Goal: Information Seeking & Learning: Learn about a topic

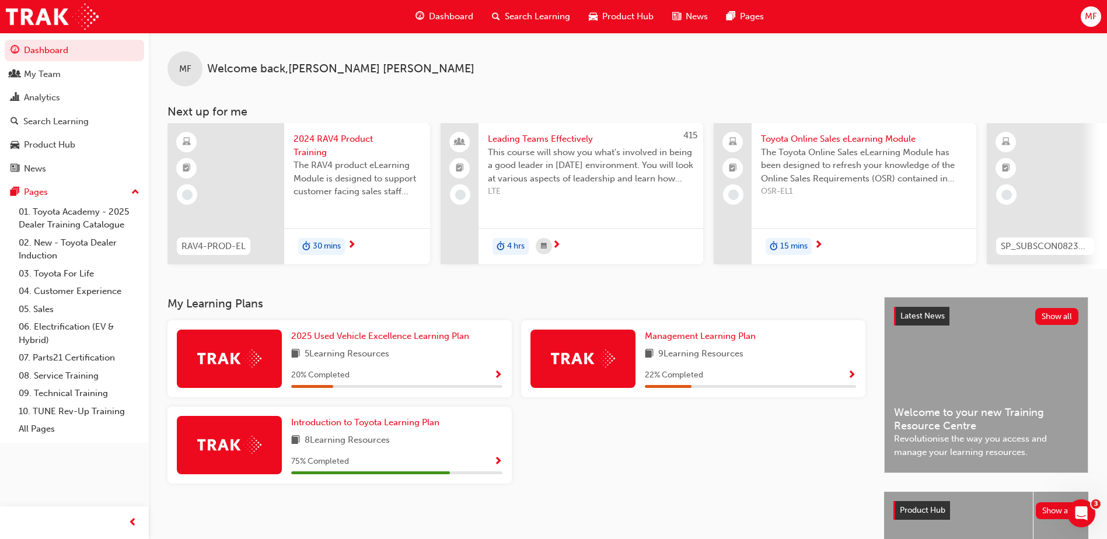
click at [523, 16] on span "Search Learning" at bounding box center [537, 16] width 65 height 13
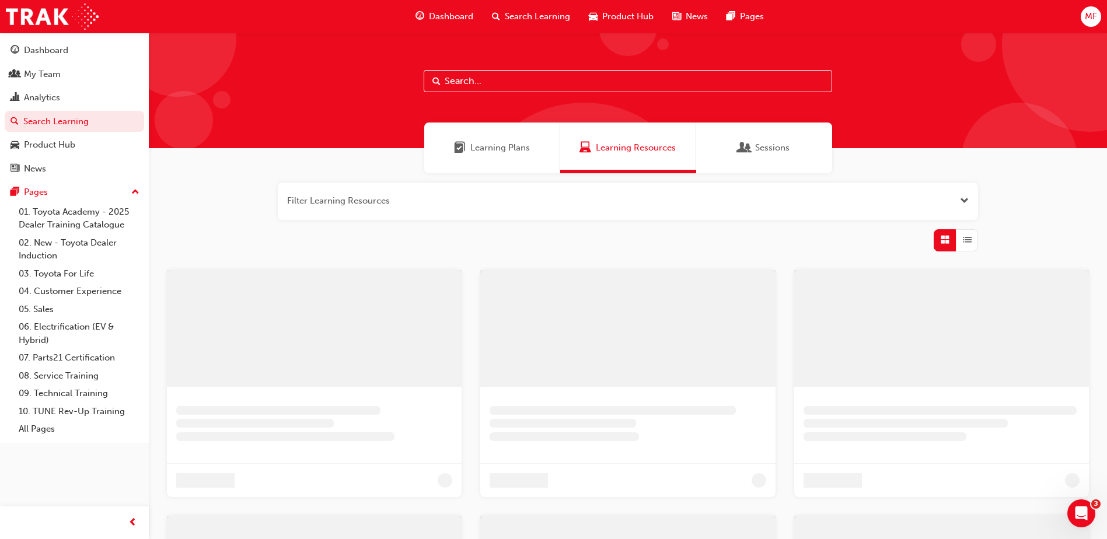
click at [457, 84] on input "text" at bounding box center [628, 81] width 408 height 22
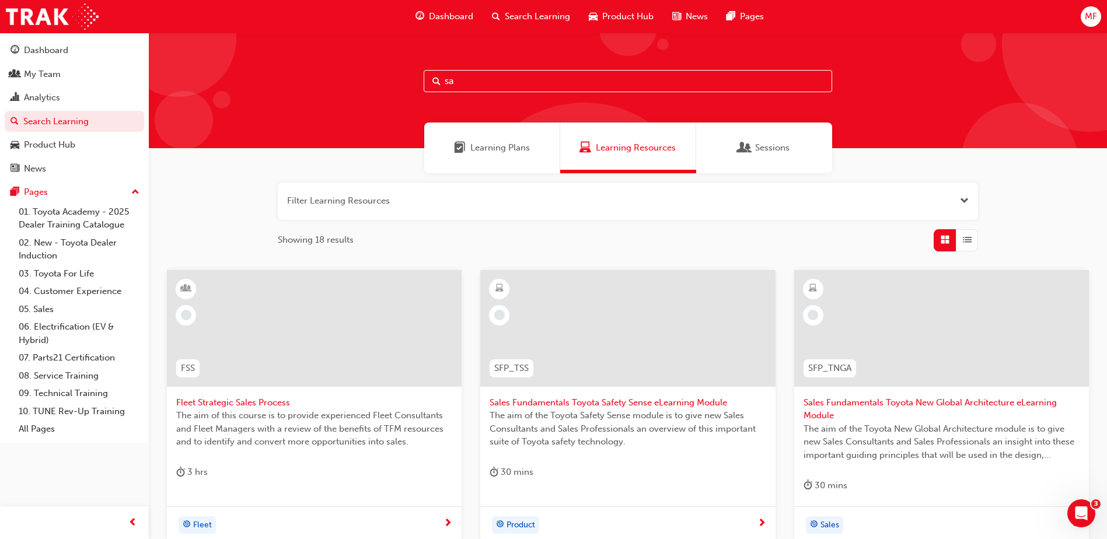
type input "s"
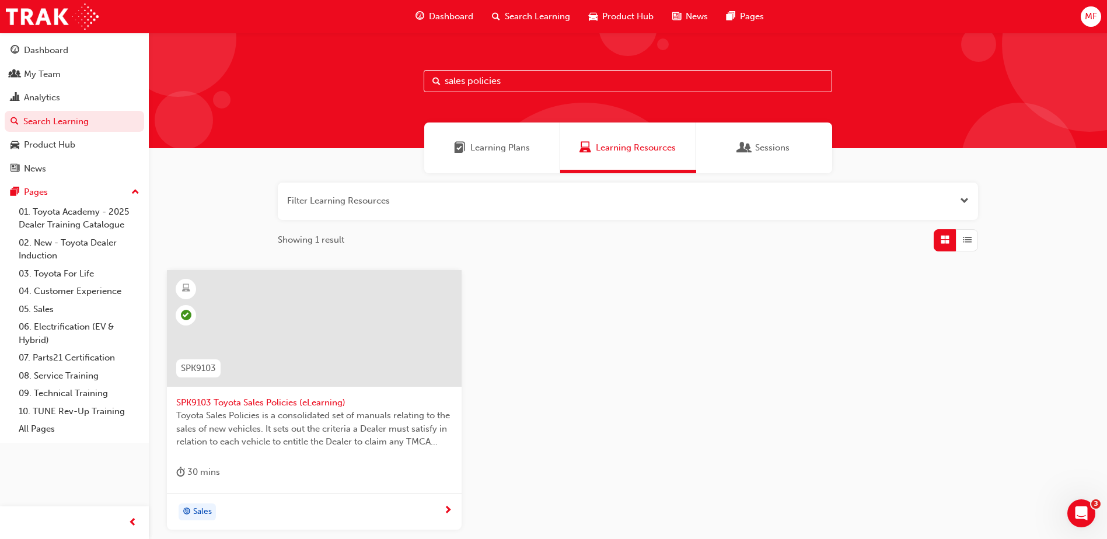
type input "sales policies"
click at [288, 402] on span "SPK9103 Toyota Sales Policies (eLearning)" at bounding box center [314, 402] width 276 height 13
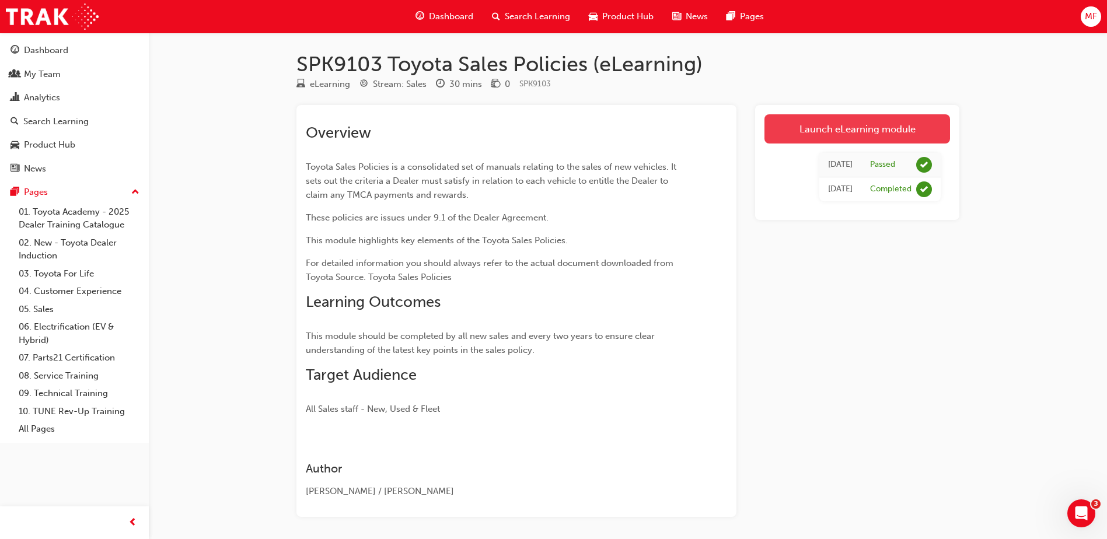
click at [841, 130] on link "Launch eLearning module" at bounding box center [857, 128] width 186 height 29
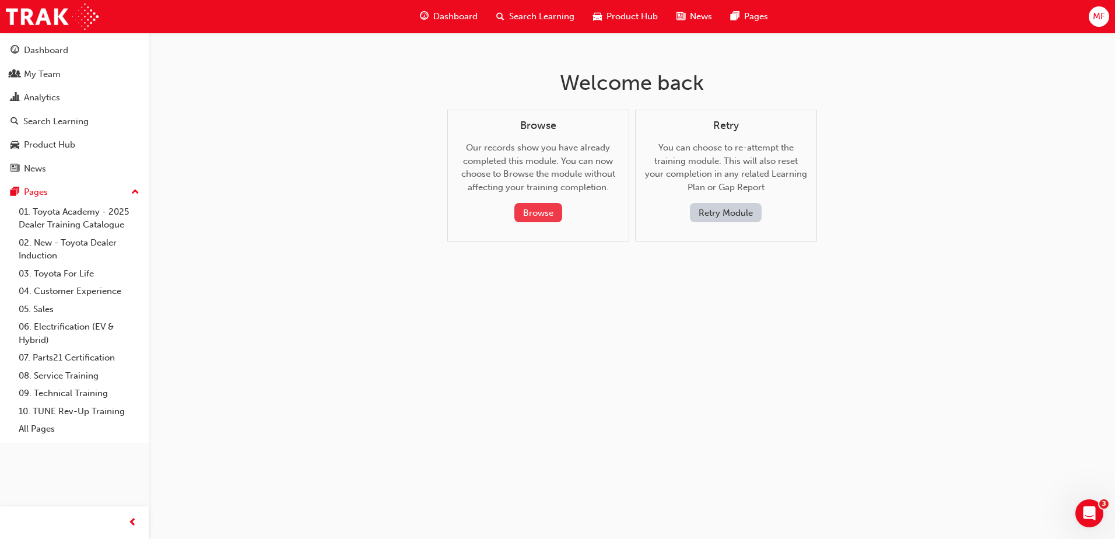
click at [531, 212] on button "Browse" at bounding box center [539, 212] width 48 height 19
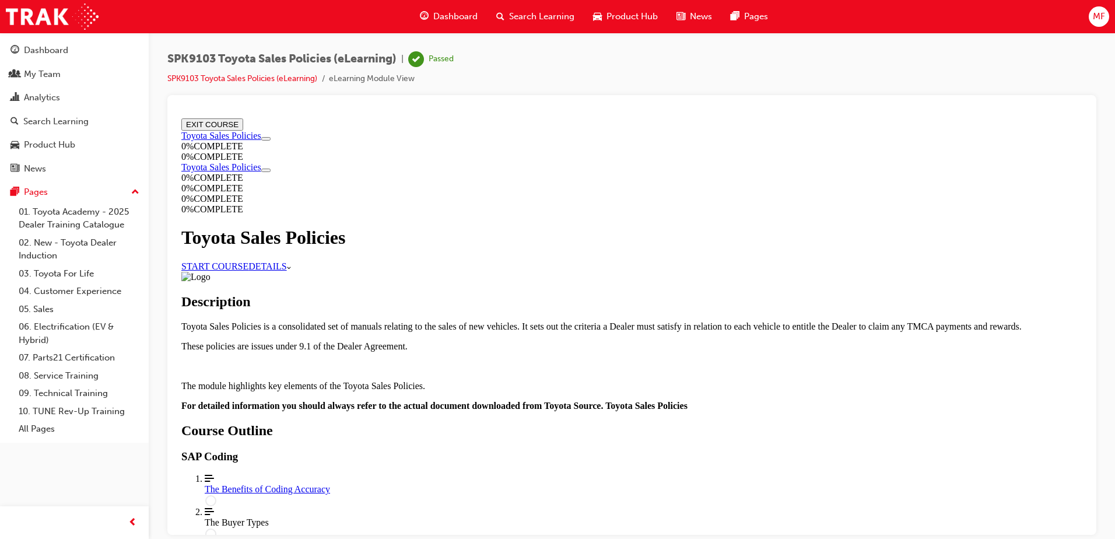
scroll to position [403, 0]
click at [517, 517] on div "The Buyer Types" at bounding box center [644, 522] width 878 height 11
click at [514, 484] on div "The Benefits of Coding Accuracy" at bounding box center [644, 489] width 878 height 11
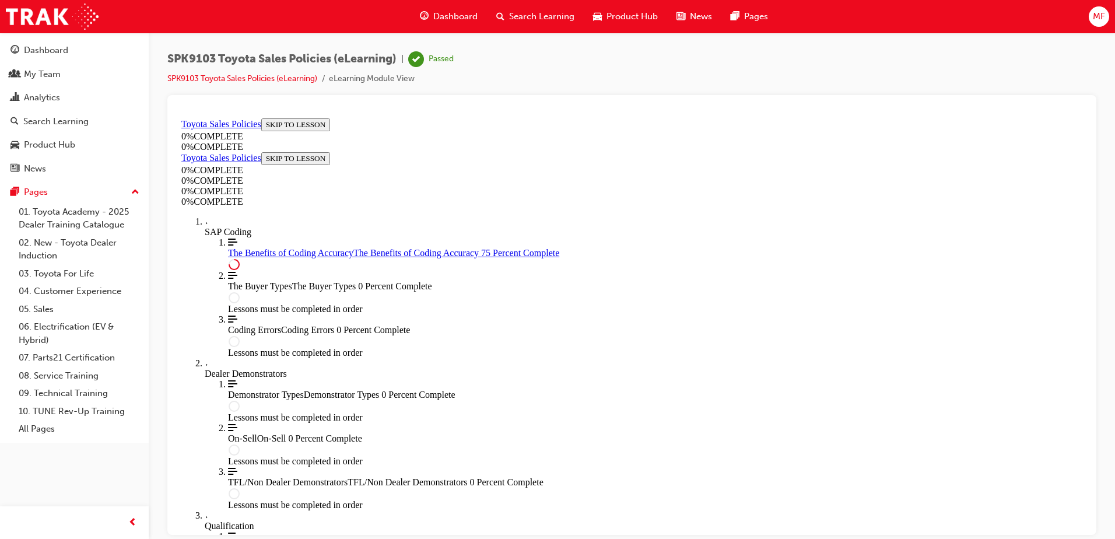
scroll to position [576, 0]
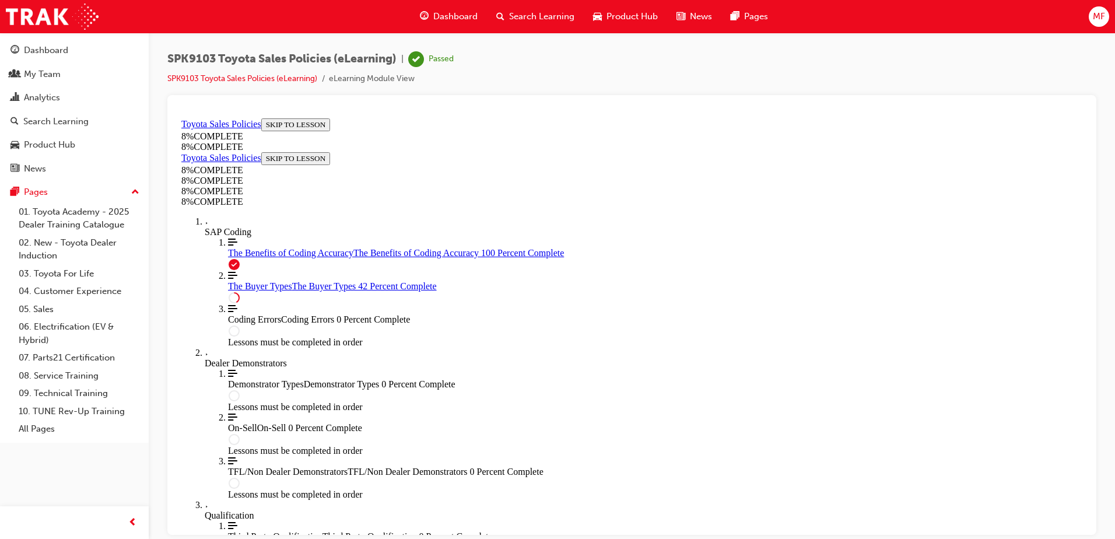
scroll to position [2140, 0]
drag, startPoint x: 487, startPoint y: 312, endPoint x: 901, endPoint y: 319, distance: 414.3
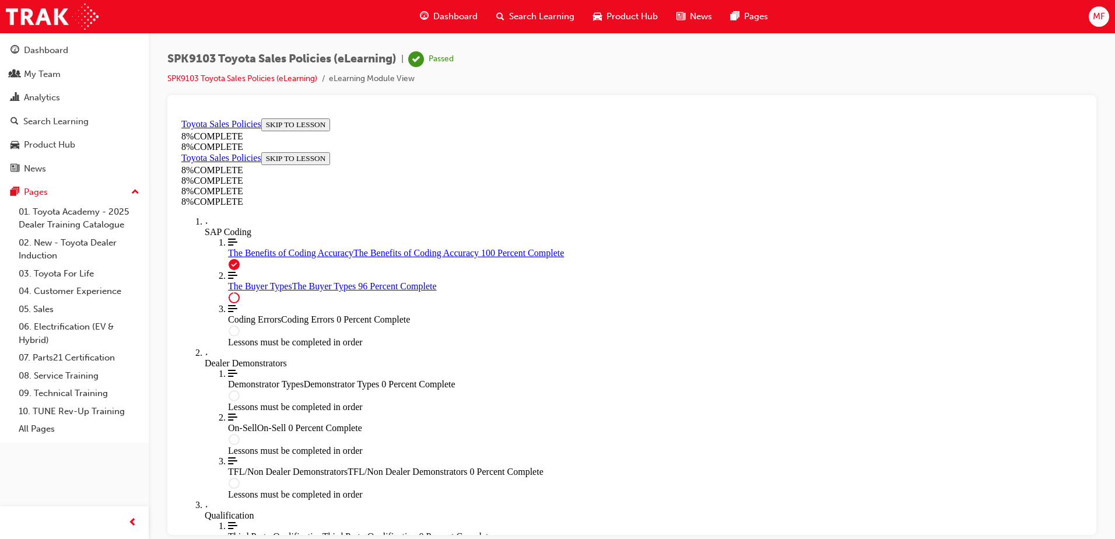
scroll to position [4790, 0]
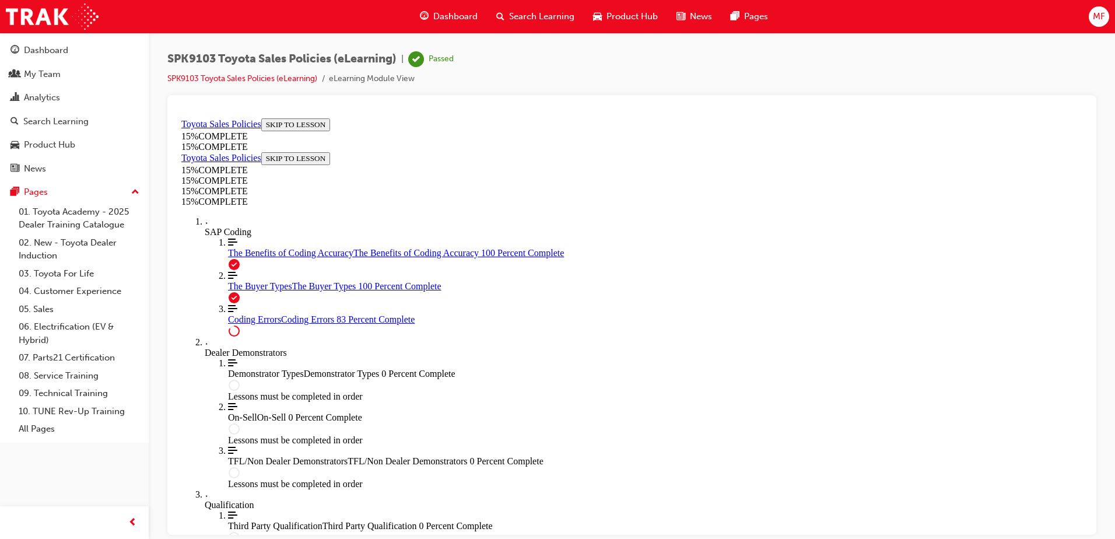
scroll to position [936, 0]
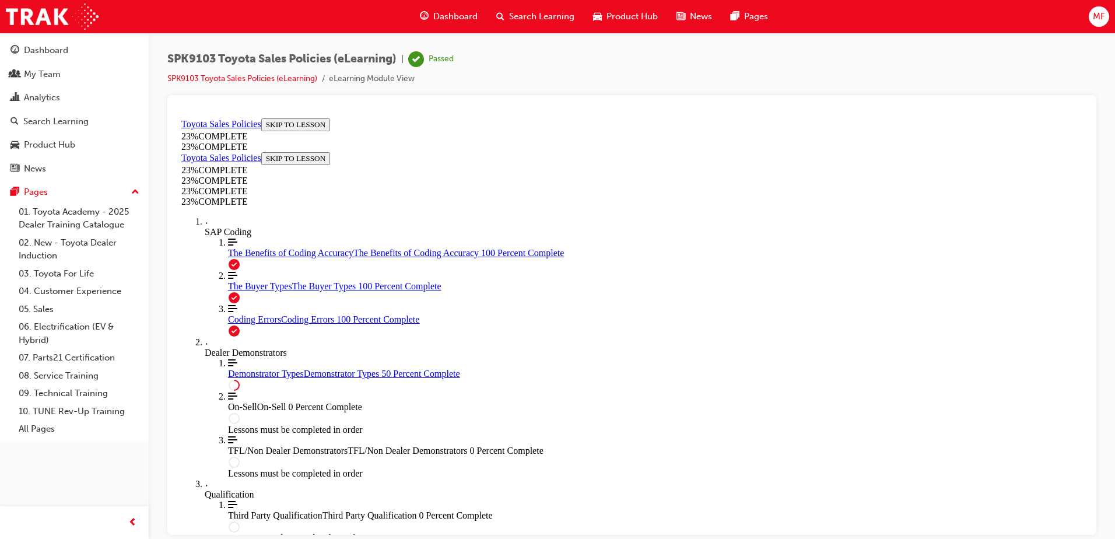
scroll to position [538, 0]
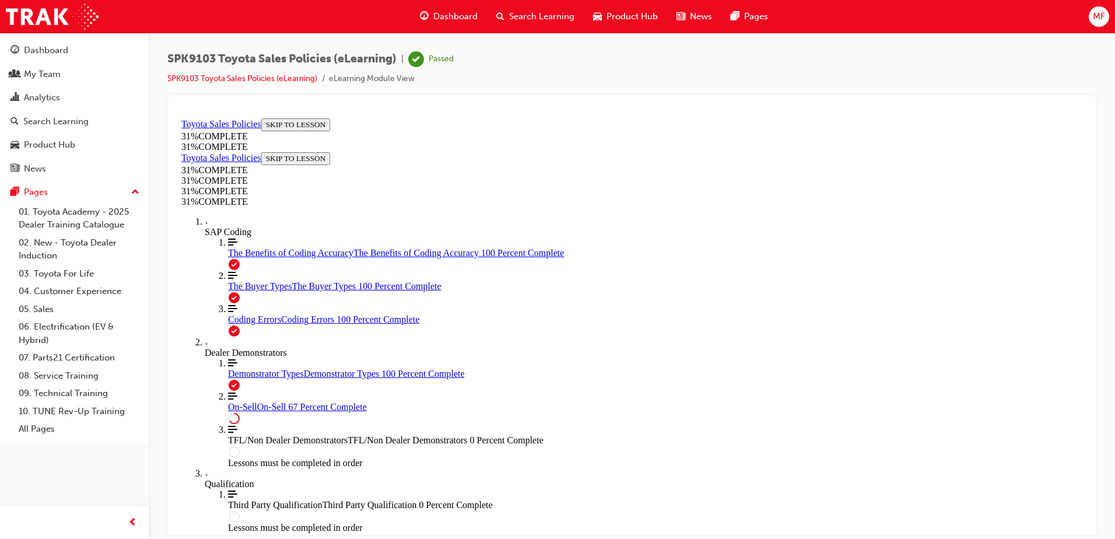
scroll to position [646, 0]
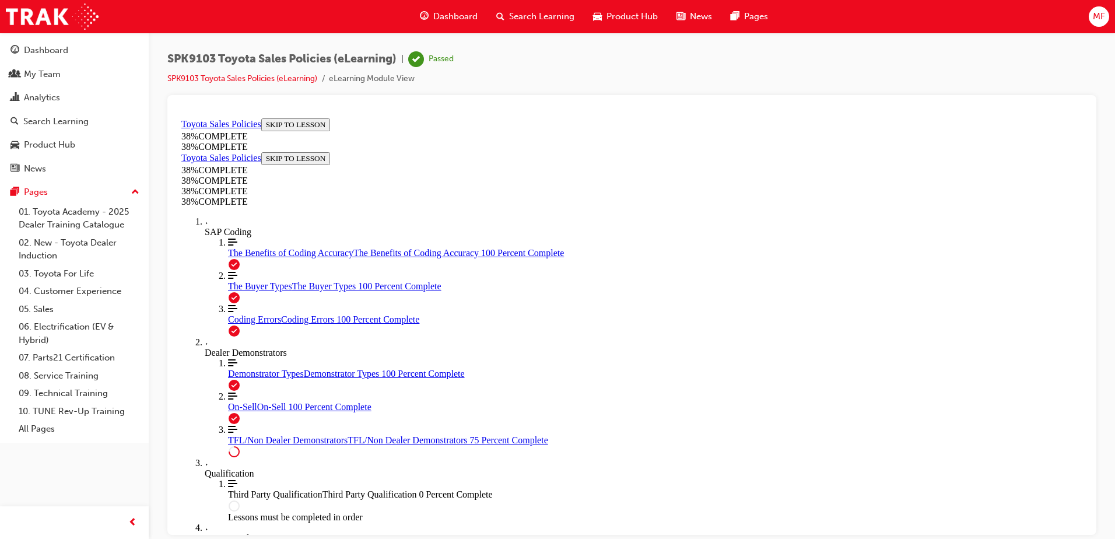
scroll to position [541, 0]
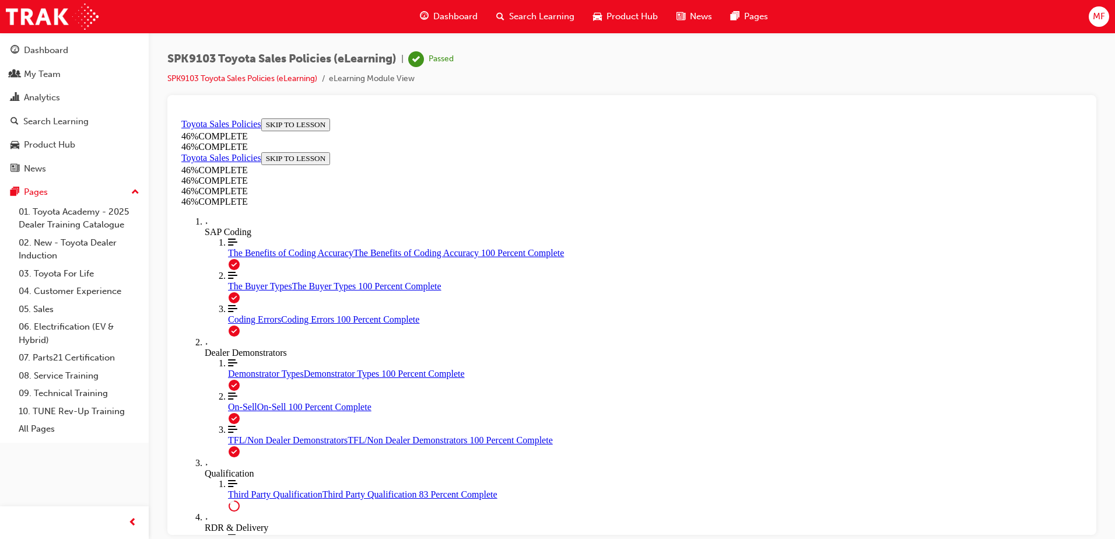
scroll to position [967, 0]
